Goal: Task Accomplishment & Management: Use online tool/utility

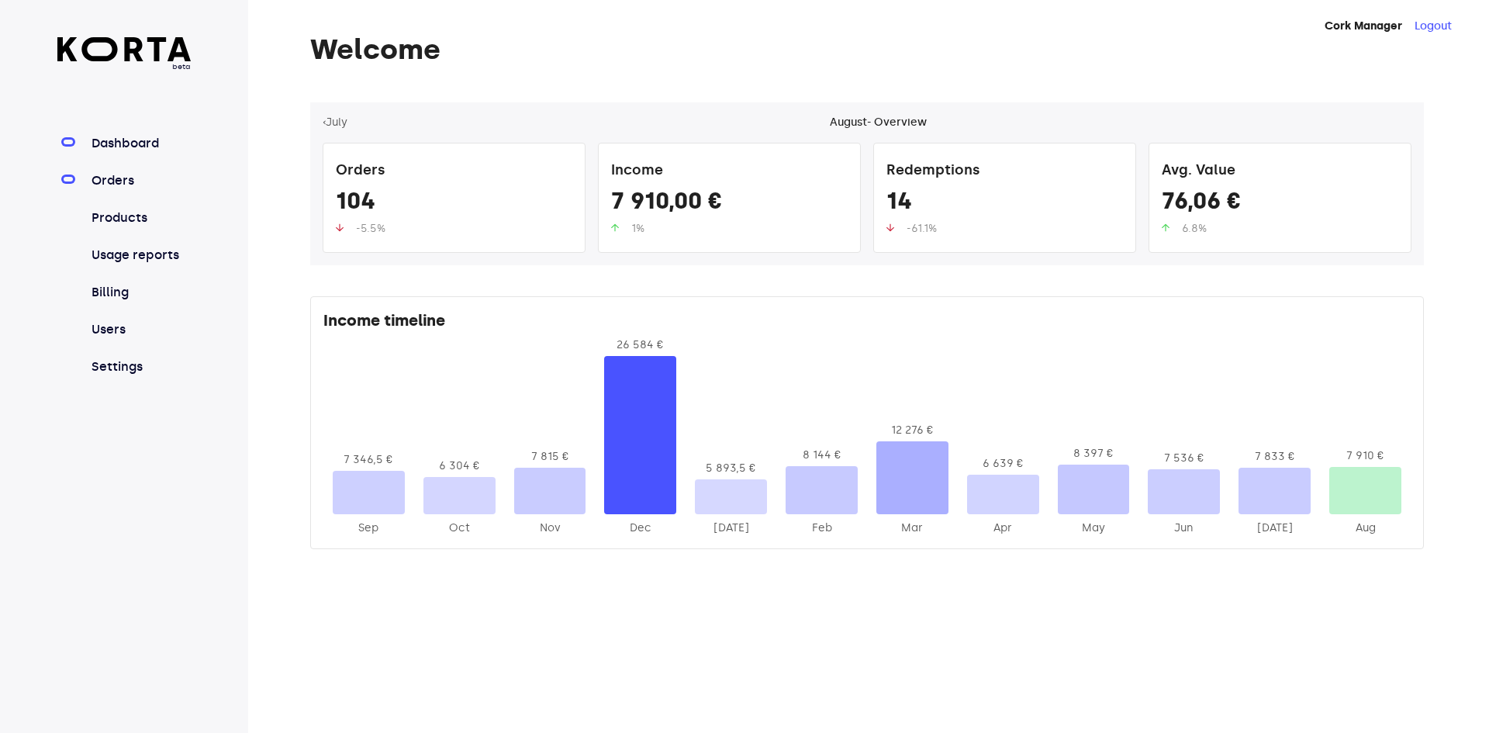
click at [188, 180] on link "Orders" at bounding box center [139, 180] width 103 height 19
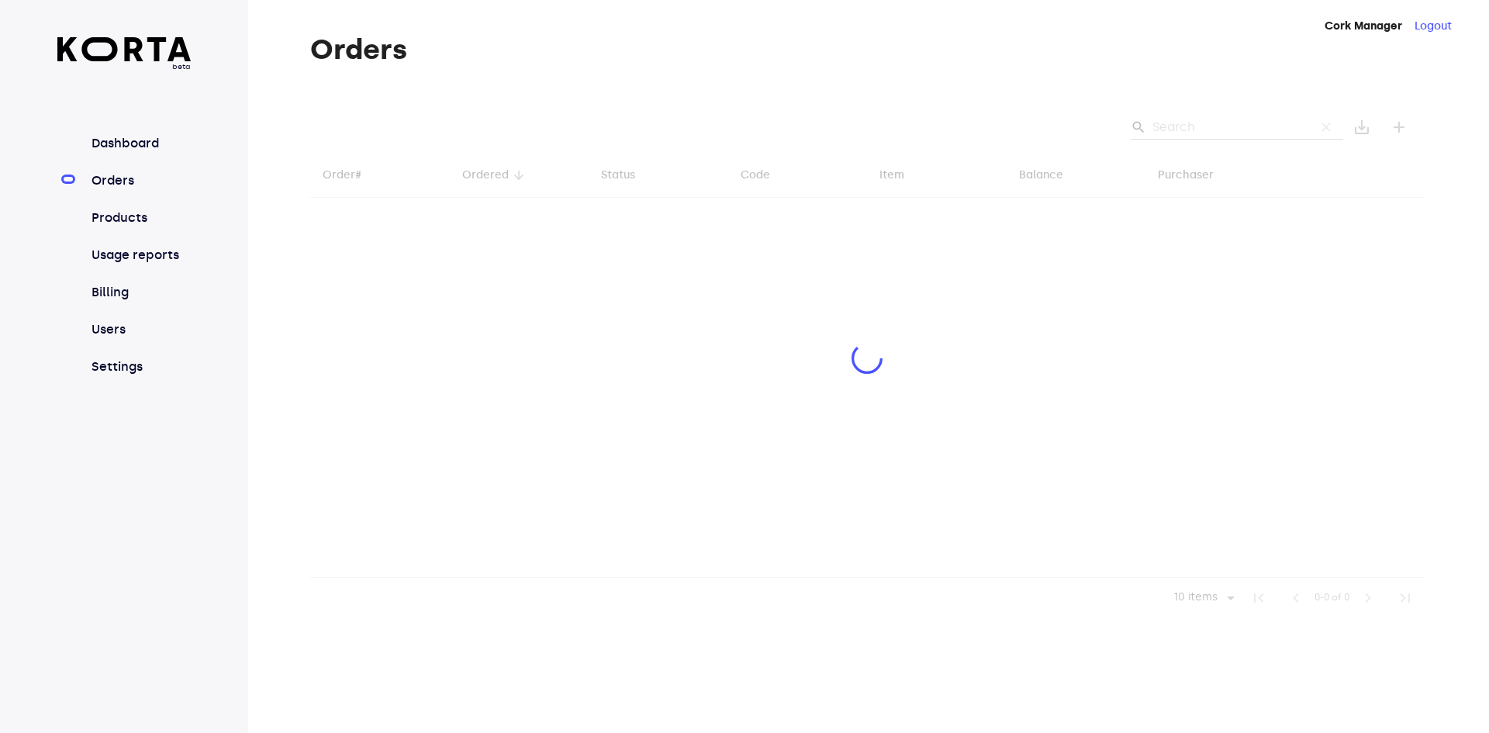
click at [1233, 126] on div at bounding box center [867, 360] width 1114 height 516
click at [1216, 128] on div at bounding box center [867, 360] width 1114 height 516
click at [1218, 127] on div at bounding box center [867, 360] width 1114 height 516
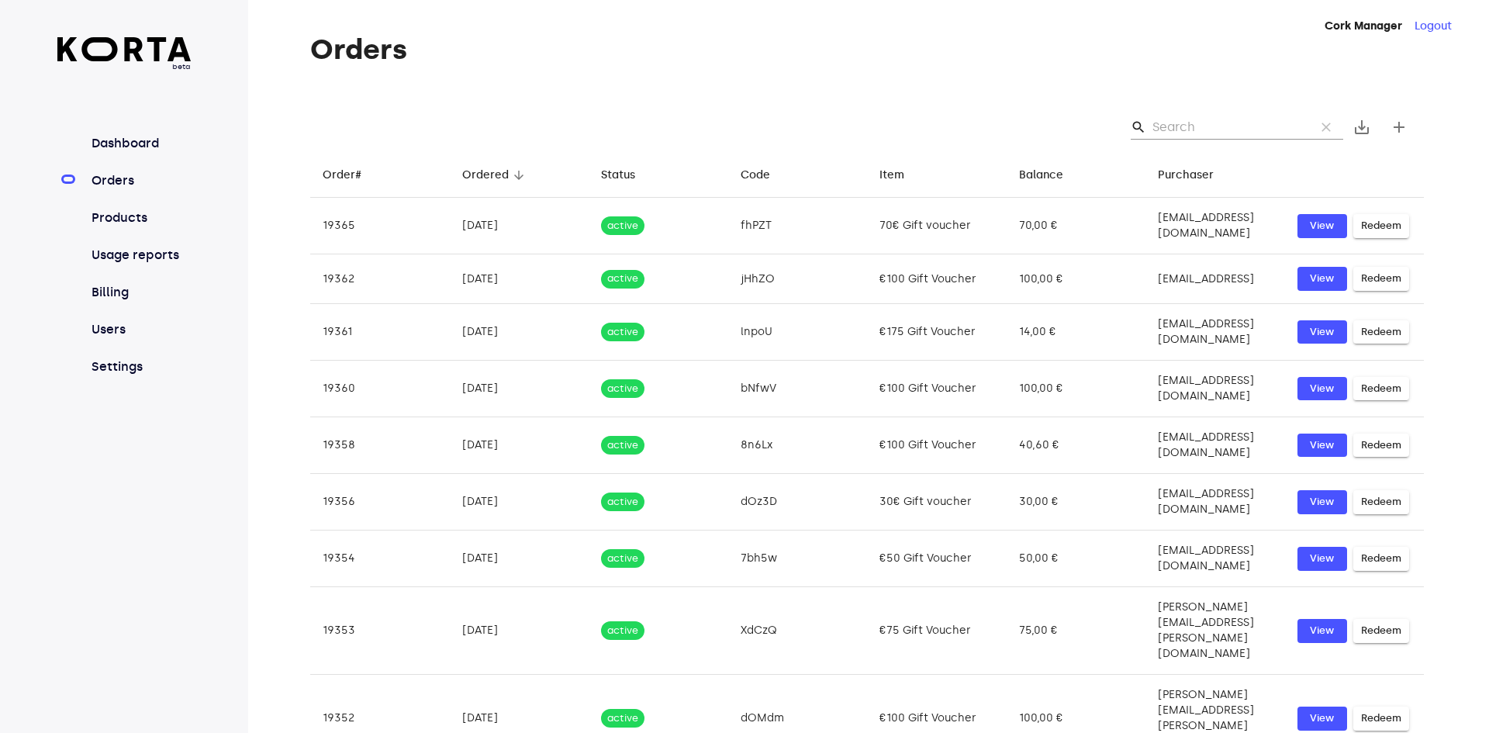
click at [1214, 130] on input "Search" at bounding box center [1227, 127] width 150 height 25
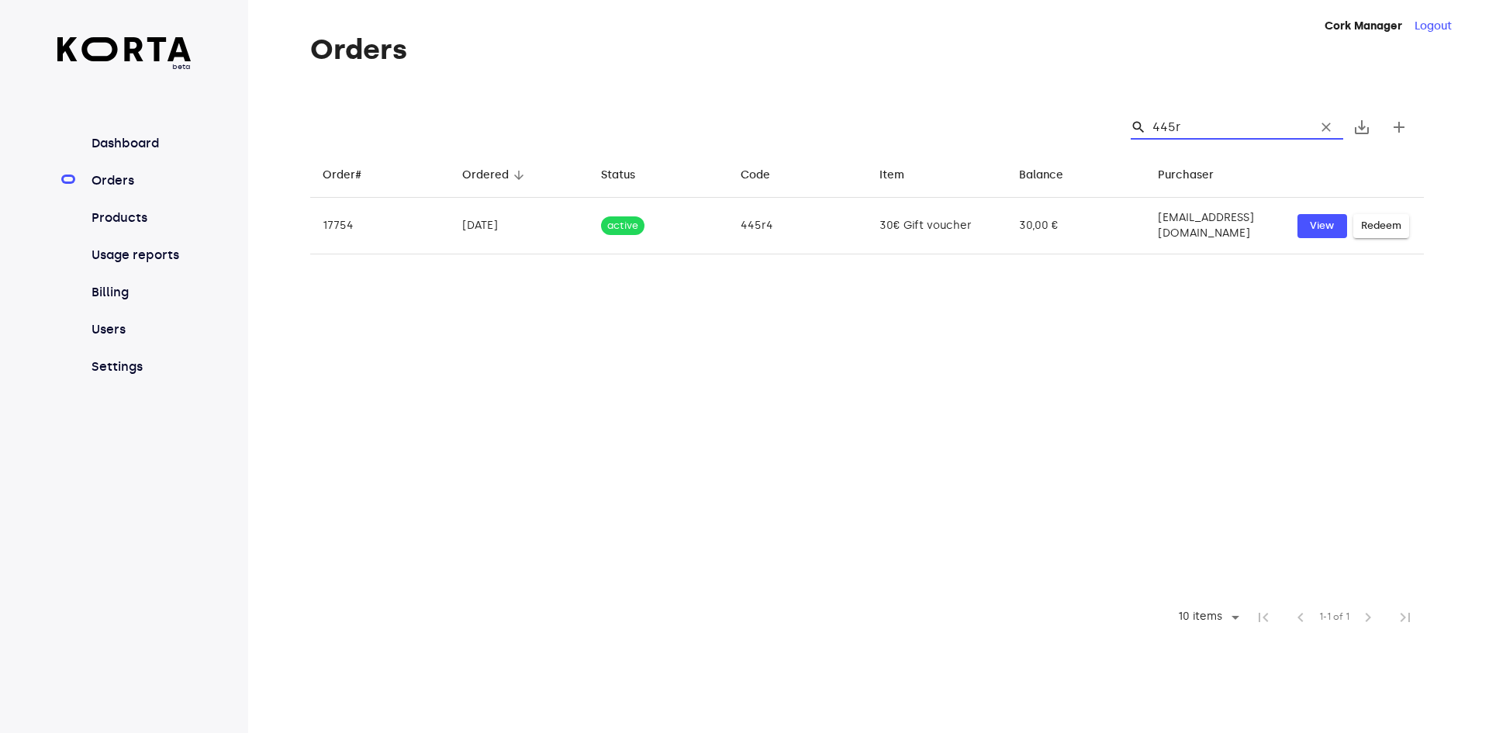
type input "445r4"
drag, startPoint x: 1198, startPoint y: 129, endPoint x: 1121, endPoint y: 129, distance: 76.8
click at [1121, 129] on div "search 445r4 clear" at bounding box center [1230, 127] width 225 height 25
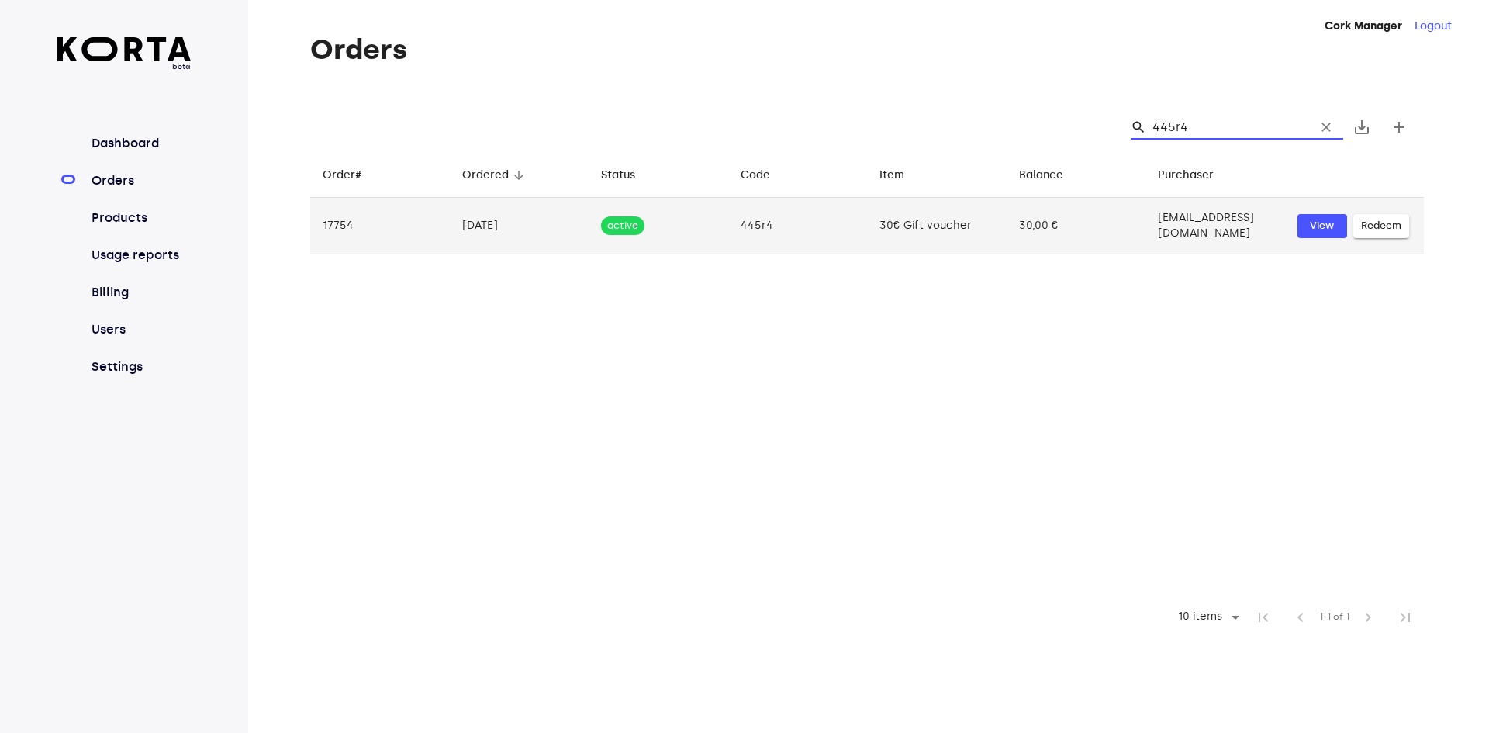
click at [1381, 224] on span "Redeem" at bounding box center [1381, 226] width 40 height 18
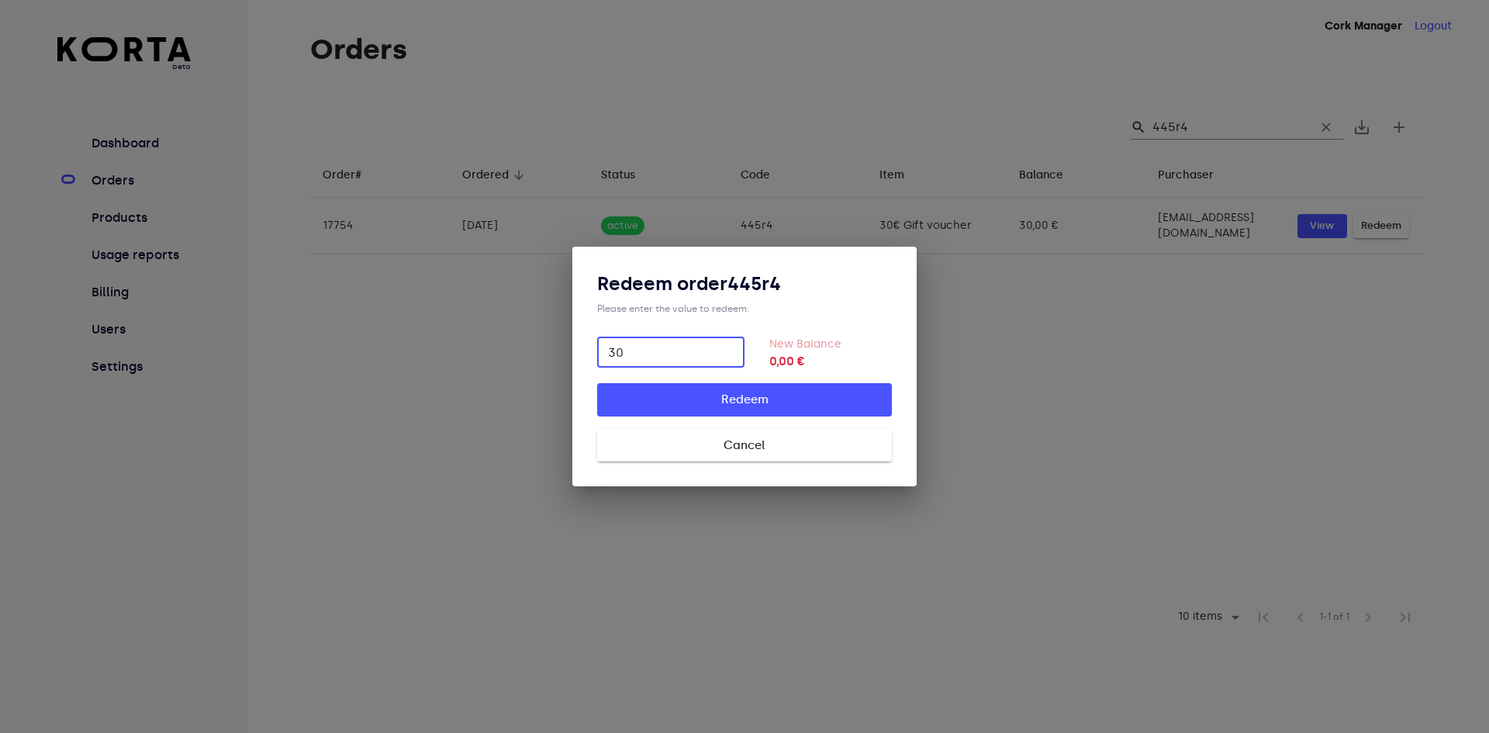
type input "30"
click at [774, 392] on span "Redeem" at bounding box center [744, 399] width 245 height 20
